Goal: Obtain resource: Obtain resource

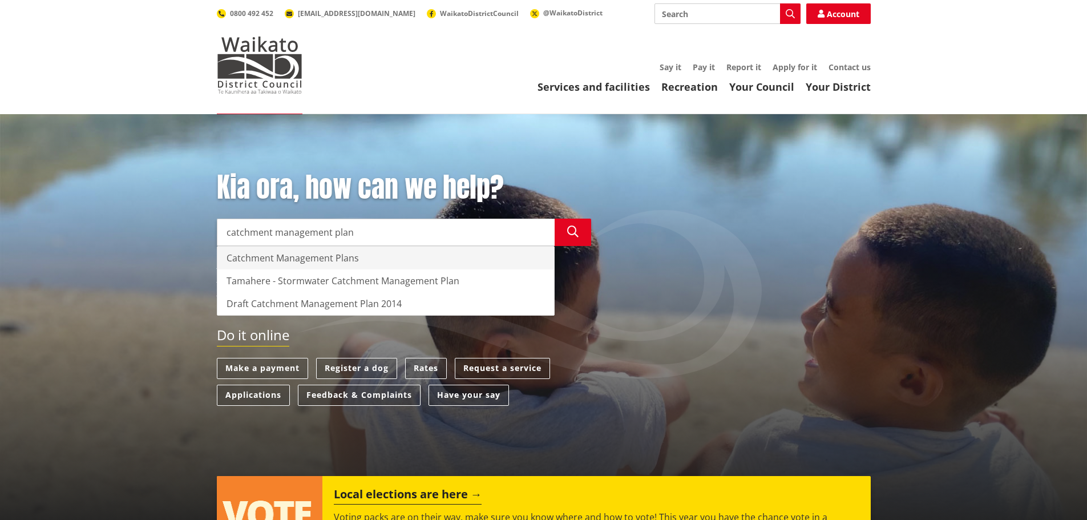
click at [273, 260] on div "Catchment Management Plans" at bounding box center [385, 257] width 337 height 23
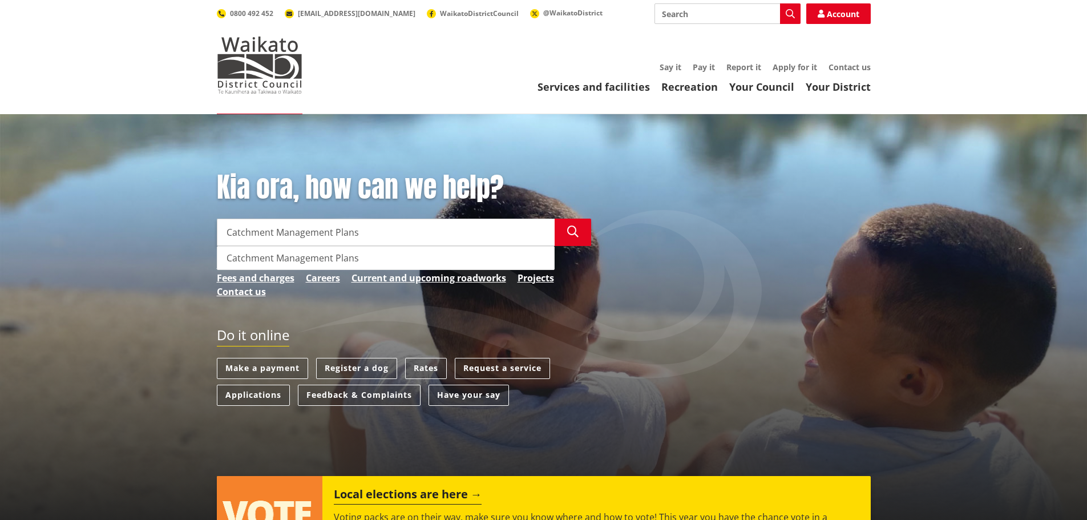
type input "Catchment Management Plans"
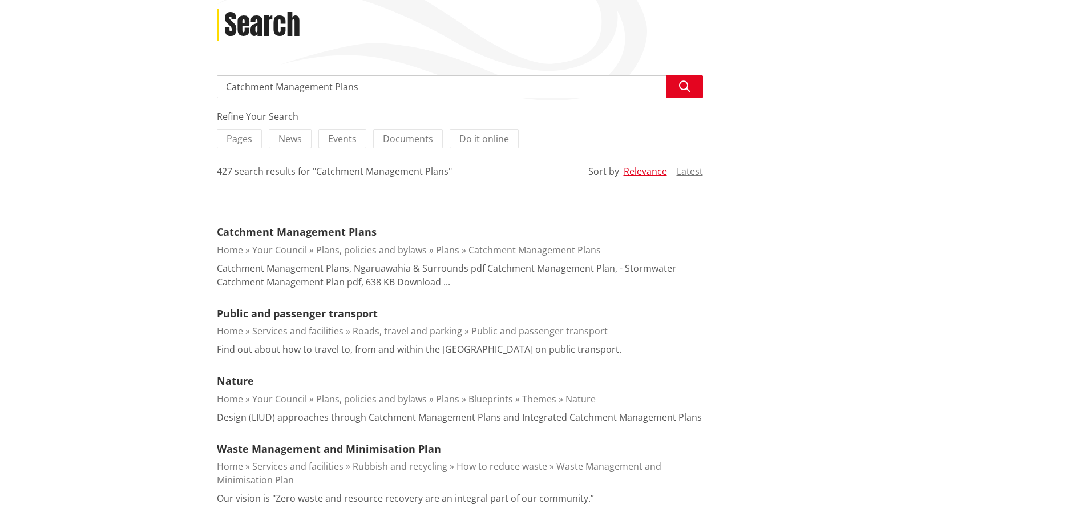
scroll to position [171, 0]
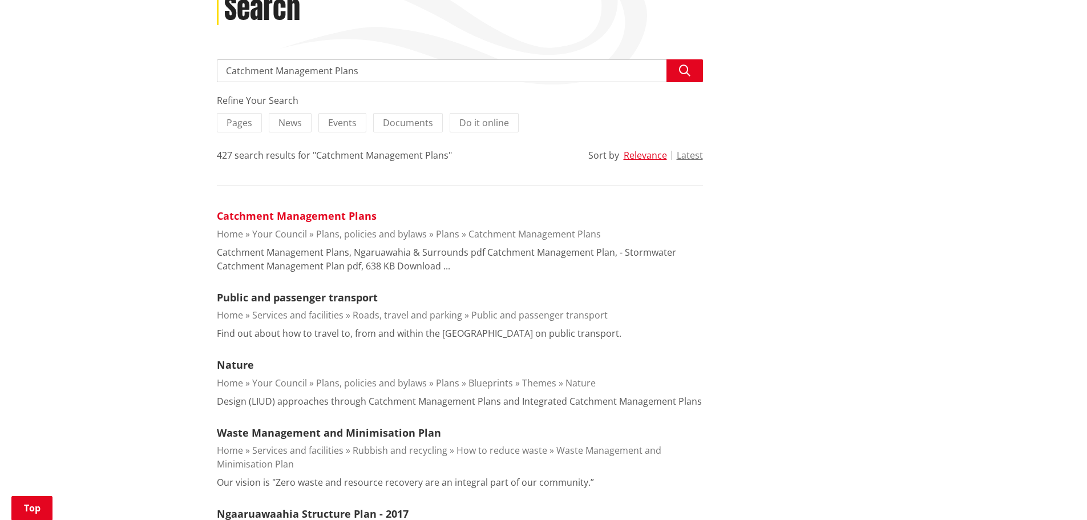
click at [333, 216] on link "Catchment Management Plans" at bounding box center [297, 216] width 160 height 14
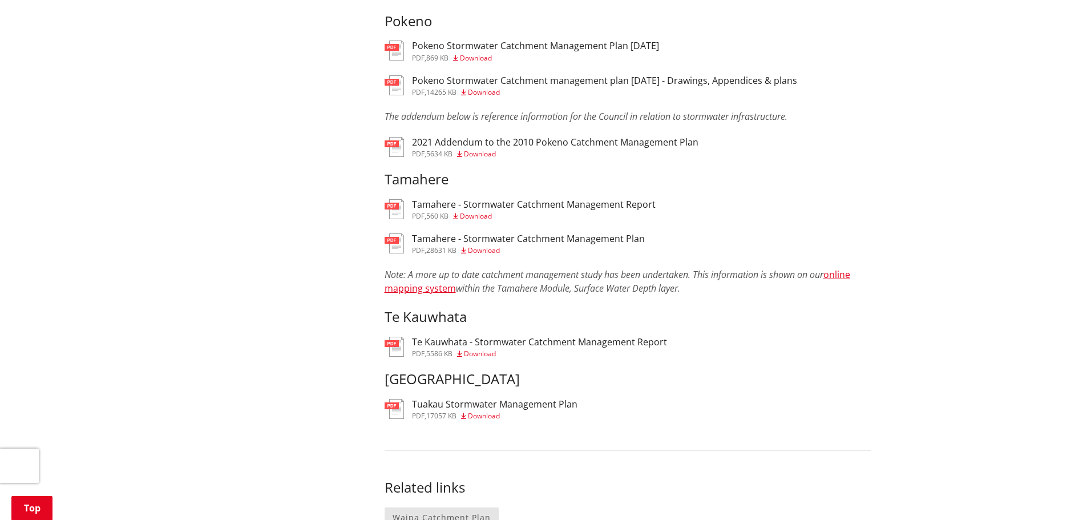
scroll to position [913, 0]
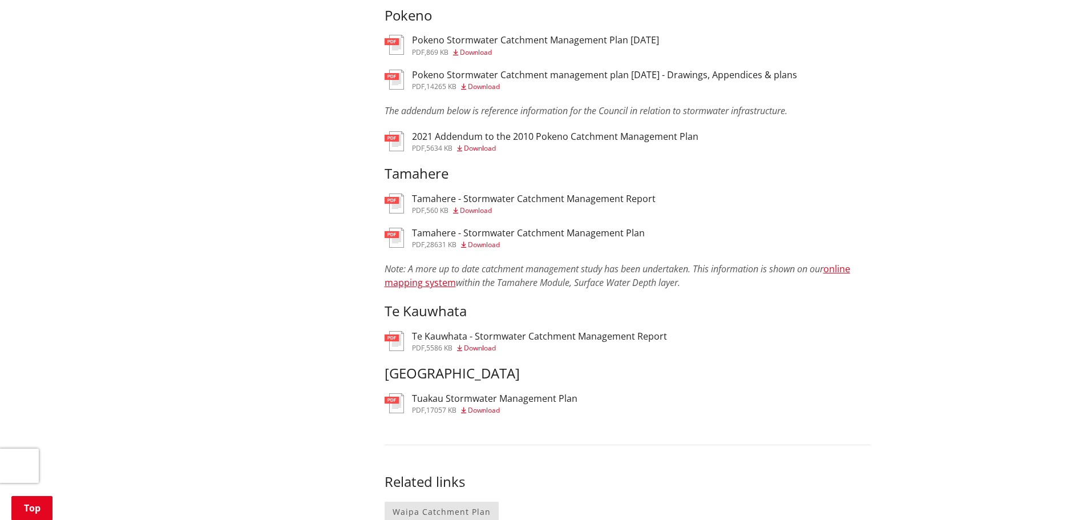
click at [486, 407] on span "Download" at bounding box center [484, 410] width 32 height 10
